Goal: Information Seeking & Learning: Stay updated

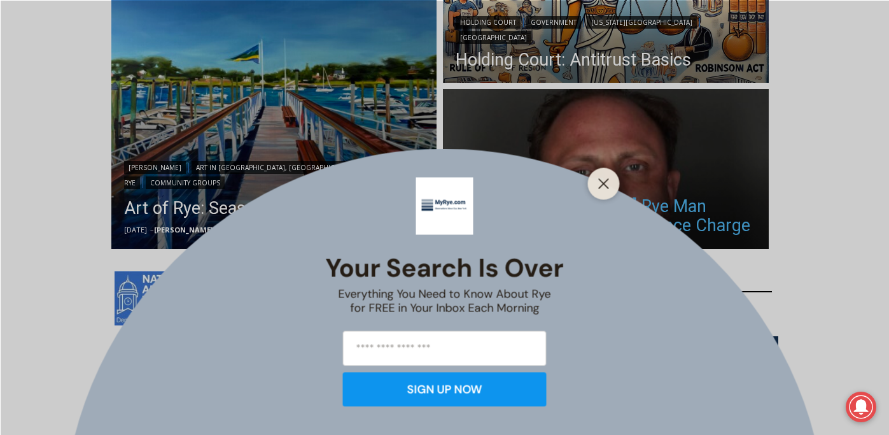
click at [516, 202] on div "Your Search is Over Everything You Need to Know About Rye for FREE in Your Inbo…" at bounding box center [444, 217] width 889 height 435
click at [603, 181] on icon "Close" at bounding box center [603, 183] width 11 height 11
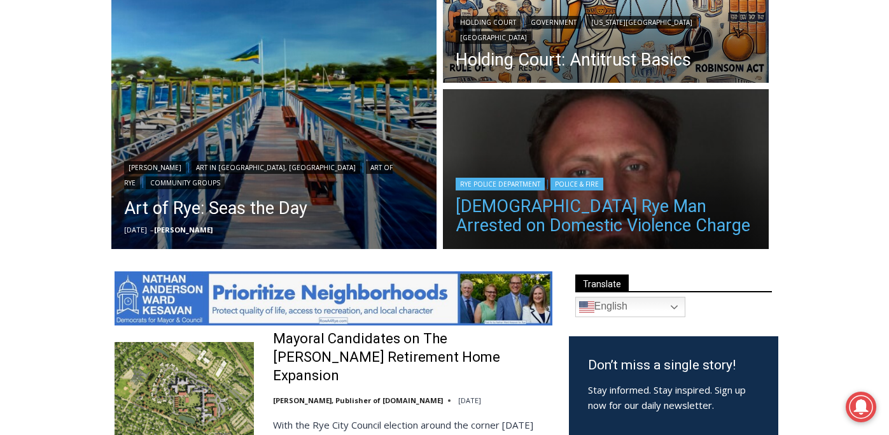
click at [593, 207] on link "[DEMOGRAPHIC_DATA] Rye Man Arrested on Domestic Violence Charge" at bounding box center [606, 216] width 300 height 38
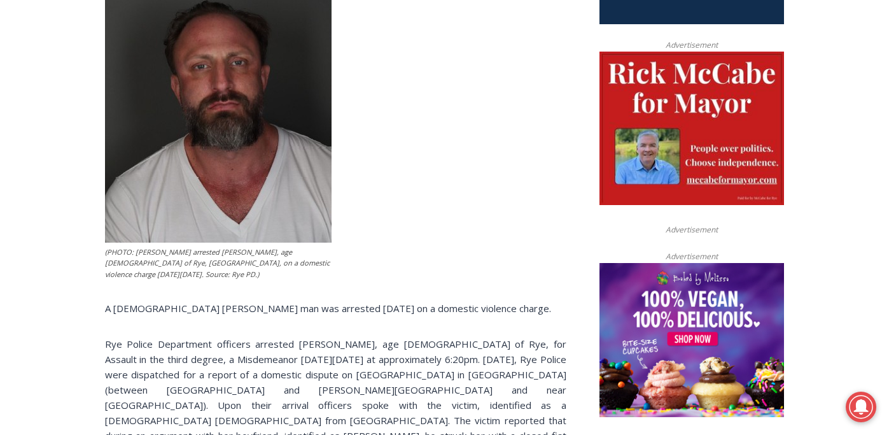
scroll to position [607, 0]
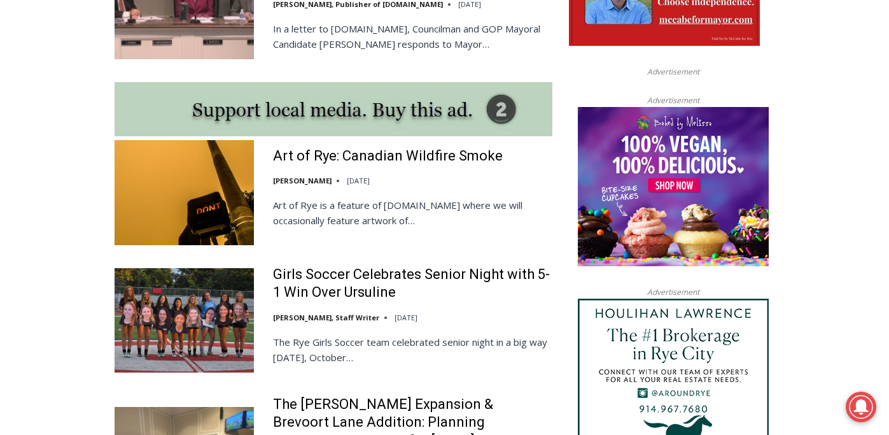
scroll to position [1108, 0]
